Goal: Transaction & Acquisition: Purchase product/service

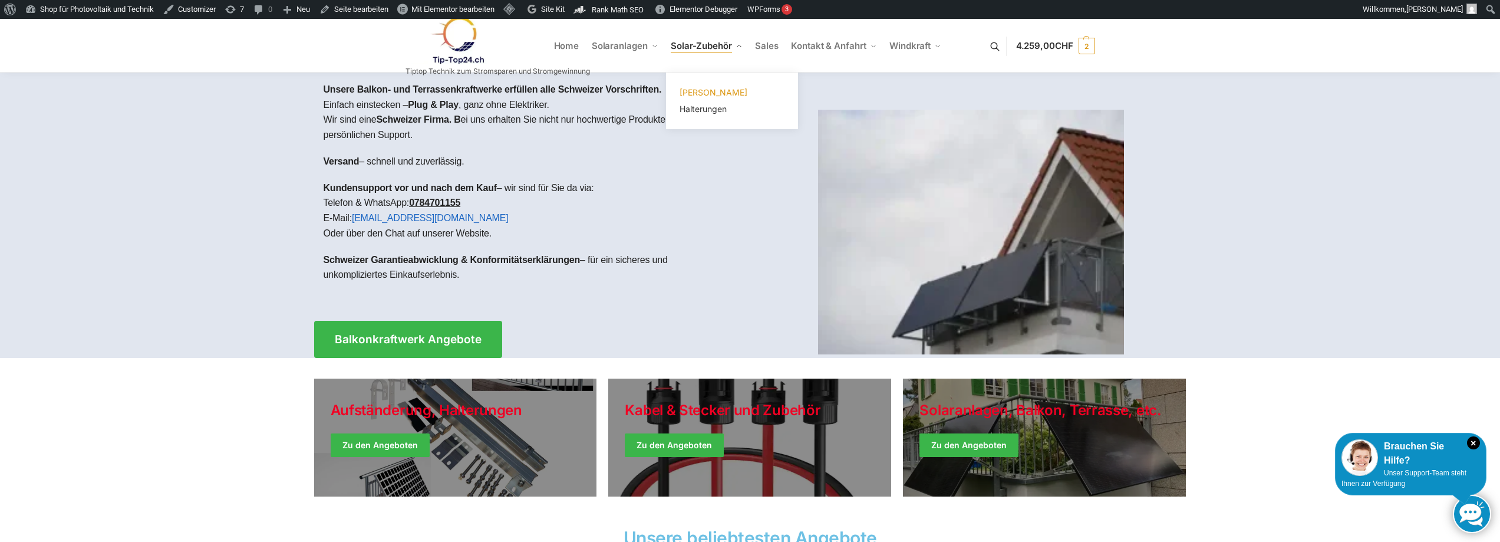
click at [717, 92] on span "[PERSON_NAME]" at bounding box center [714, 92] width 68 height 10
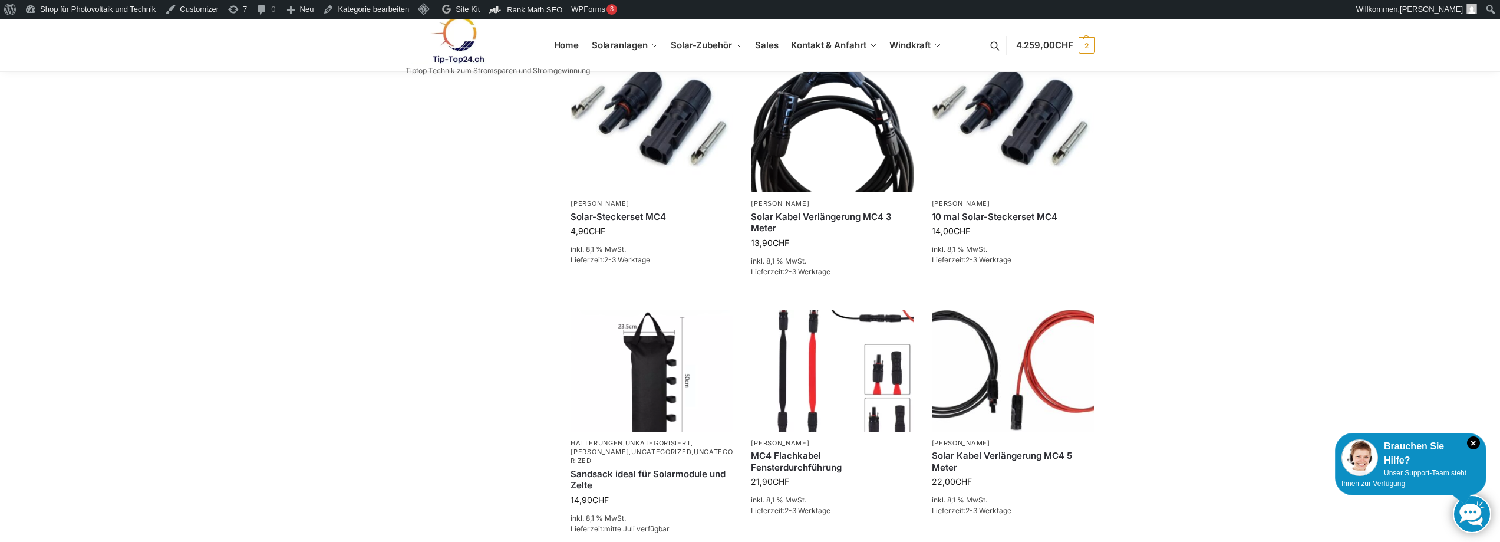
scroll to position [707, 0]
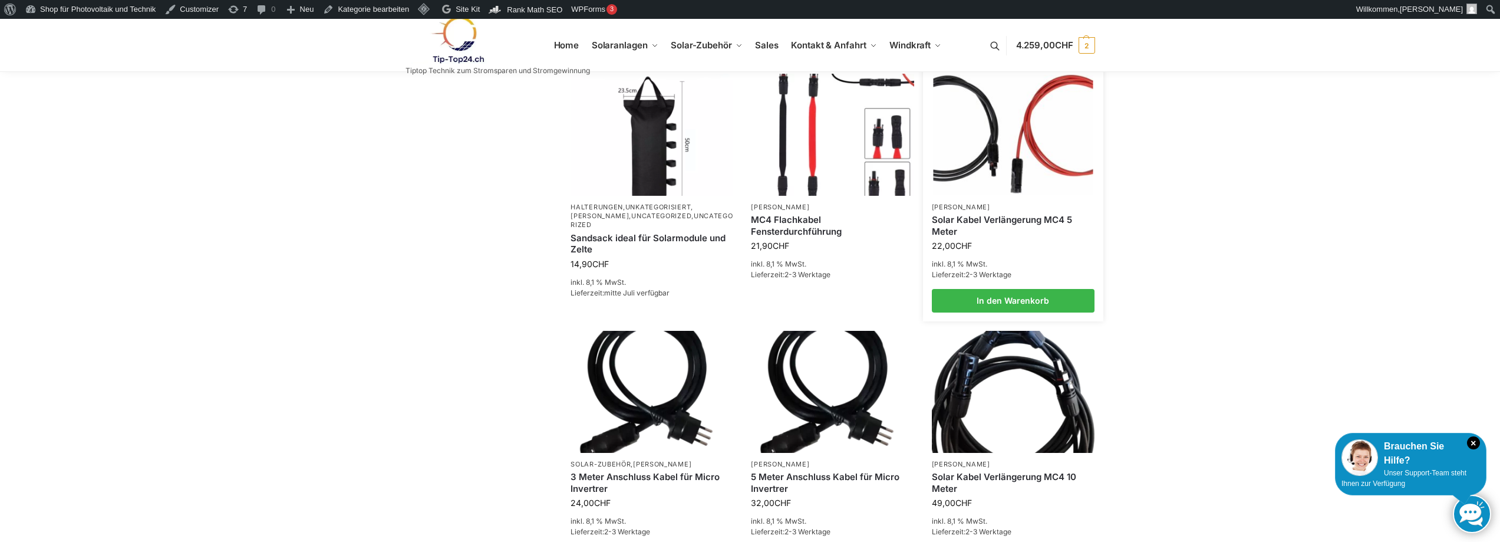
click at [955, 225] on link "Solar Kabel Verlängerung MC4 5 Meter" at bounding box center [1013, 225] width 163 height 23
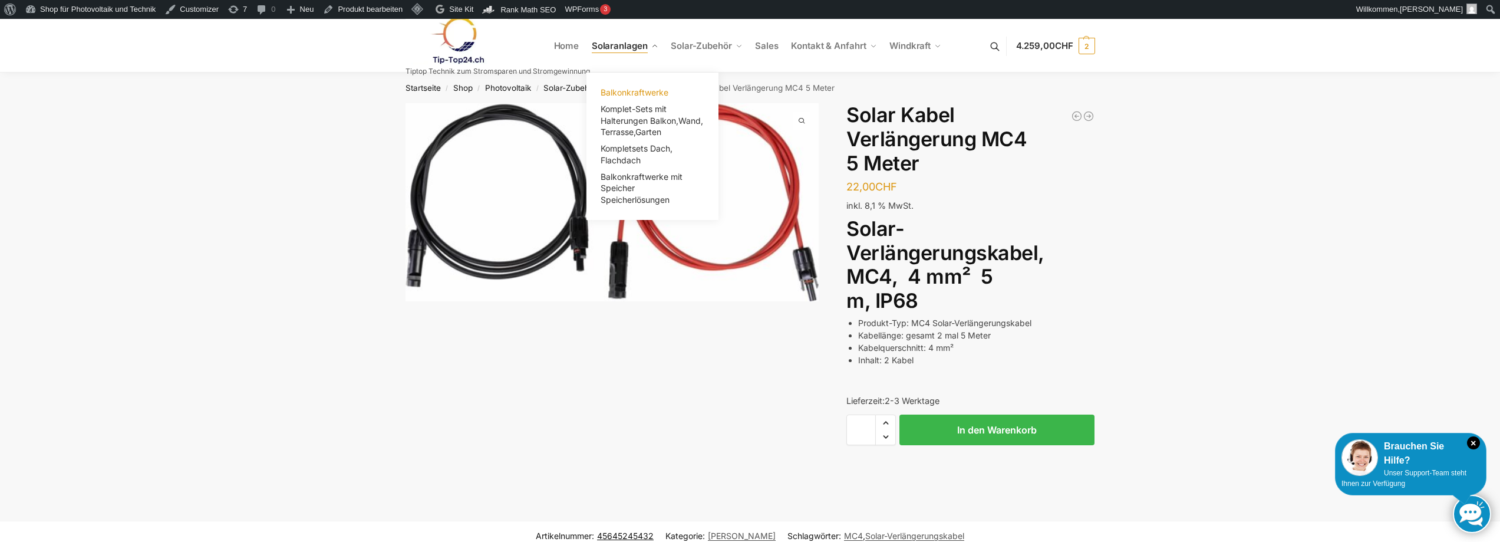
click at [627, 89] on span "Balkonkraftwerke" at bounding box center [635, 92] width 68 height 10
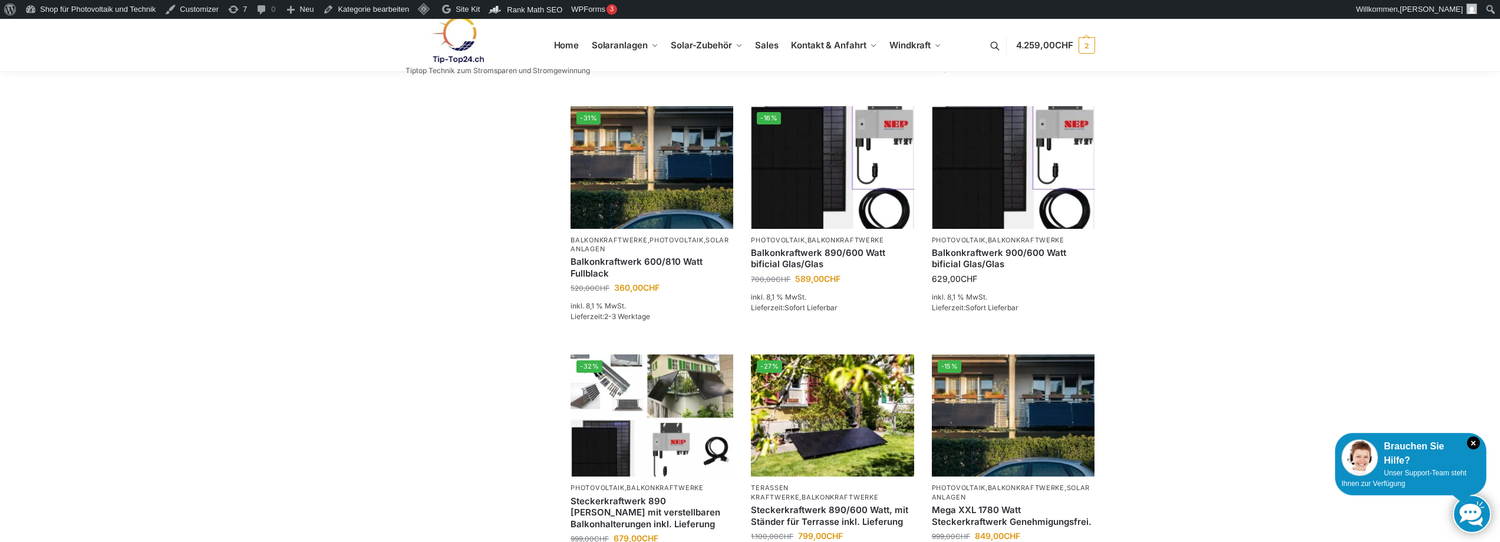
scroll to position [707, 0]
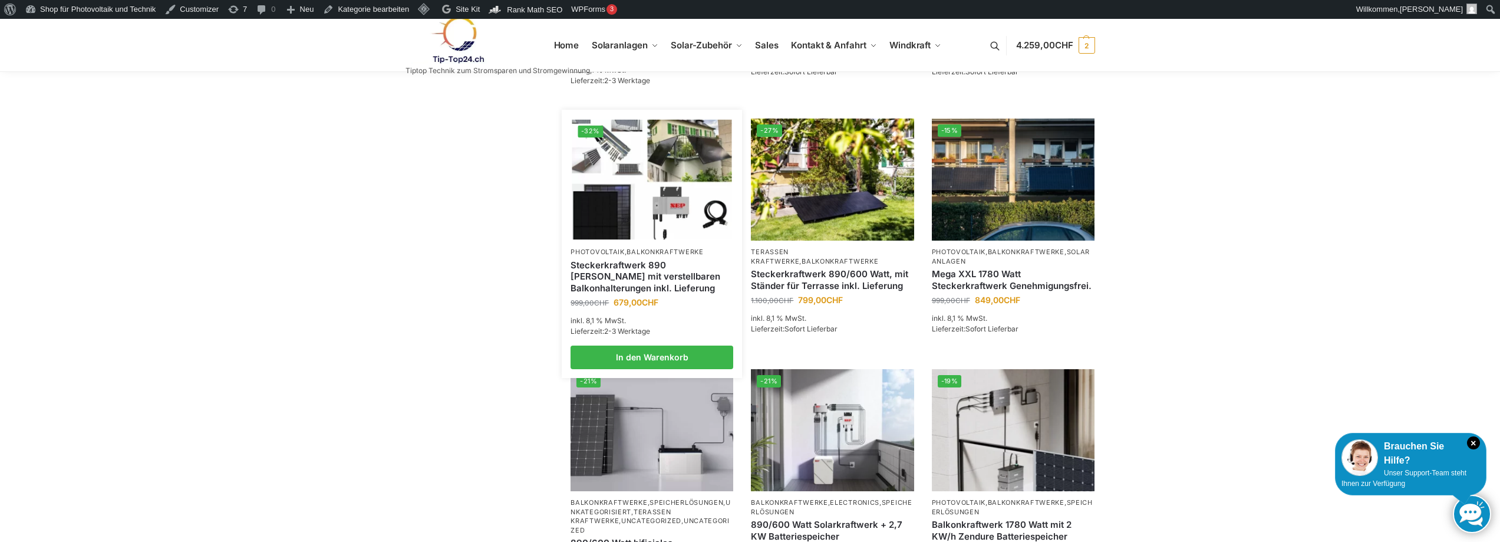
click at [598, 293] on link "Steckerkraftwerk 890 [PERSON_NAME] mit verstellbaren Balkonhalterungen inkl. Li…" at bounding box center [652, 276] width 163 height 35
